Goal: Information Seeking & Learning: Learn about a topic

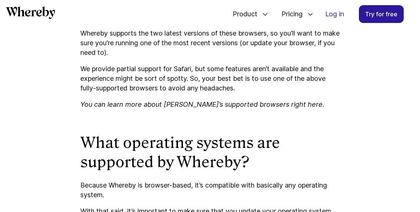
scroll to position [924, 0]
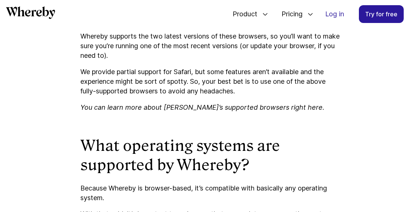
click at [288, 111] on icon "You can learn more about [PERSON_NAME]’s supported browsers right here." at bounding box center [202, 107] width 244 height 8
click at [256, 111] on icon "You can learn more about [PERSON_NAME]’s supported browsers right here." at bounding box center [202, 107] width 244 height 8
drag, startPoint x: 235, startPoint y: 111, endPoint x: 212, endPoint y: 111, distance: 23.0
click at [234, 111] on icon "You can learn more about [PERSON_NAME]’s supported browsers right here." at bounding box center [202, 107] width 244 height 8
drag, startPoint x: 211, startPoint y: 111, endPoint x: 206, endPoint y: 109, distance: 5.0
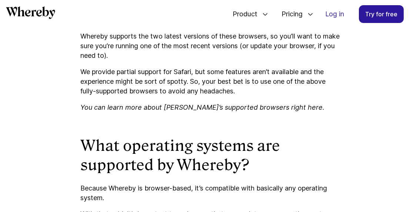
click at [210, 111] on icon "You can learn more about [PERSON_NAME]’s supported browsers right here." at bounding box center [202, 107] width 244 height 8
click at [192, 107] on div "You’ve probably been here before: You check your calendar for the day and reali…" at bounding box center [209, 58] width 259 height 1316
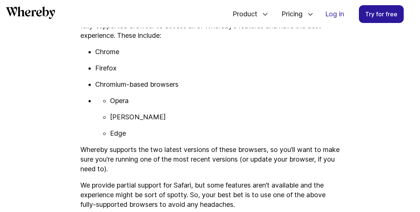
scroll to position [806, 0]
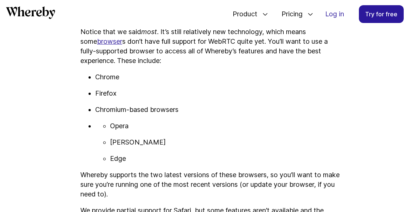
scroll to position [781, 0]
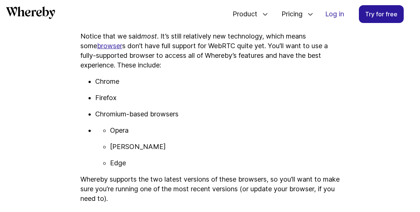
click at [97, 50] on link "browser" at bounding box center [109, 46] width 25 height 8
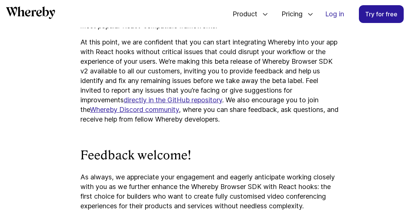
scroll to position [1792, 0]
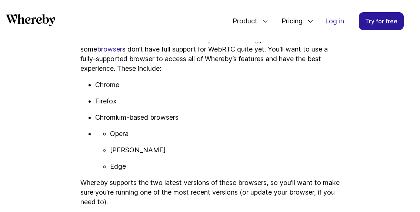
scroll to position [793, 0]
